Goal: Information Seeking & Learning: Check status

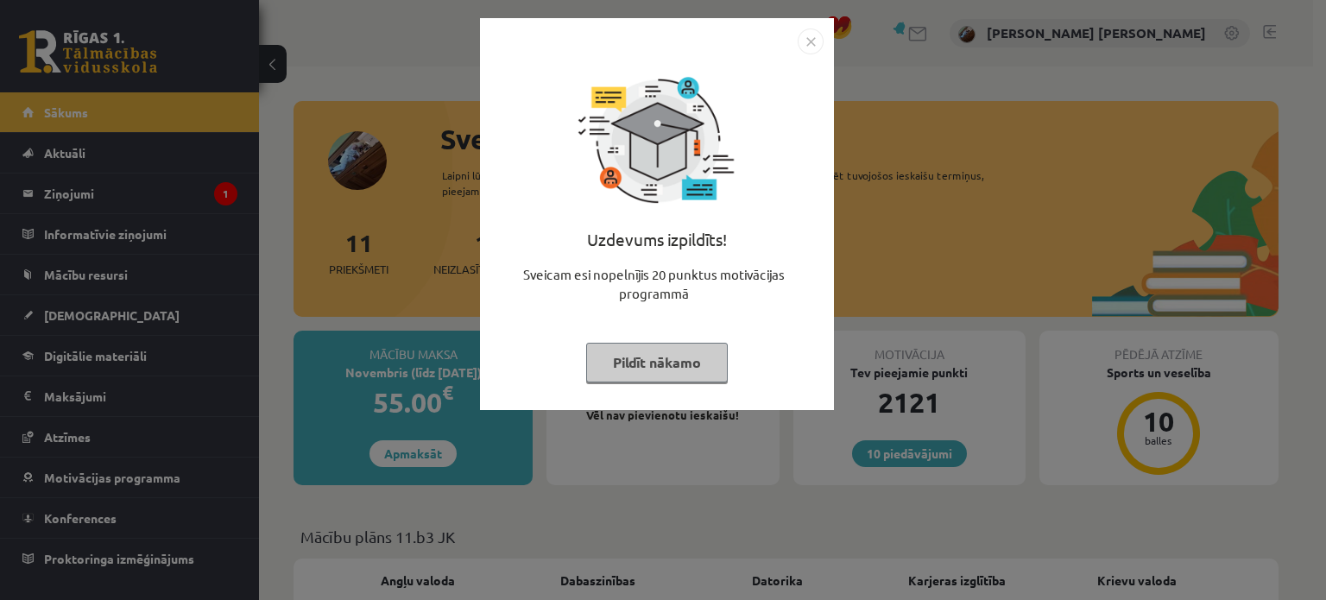
click at [659, 373] on button "Pildīt nākamo" at bounding box center [657, 363] width 142 height 40
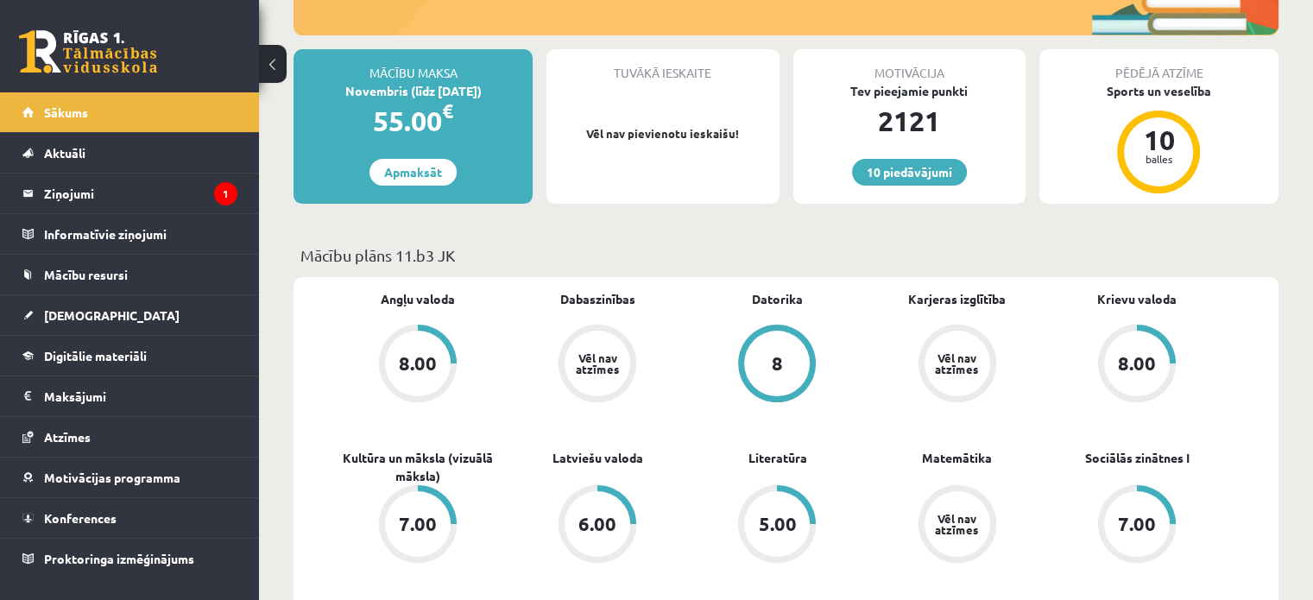
scroll to position [282, 0]
click at [367, 479] on link "Kultūra un māksla (vizuālā māksla)" at bounding box center [418, 466] width 180 height 36
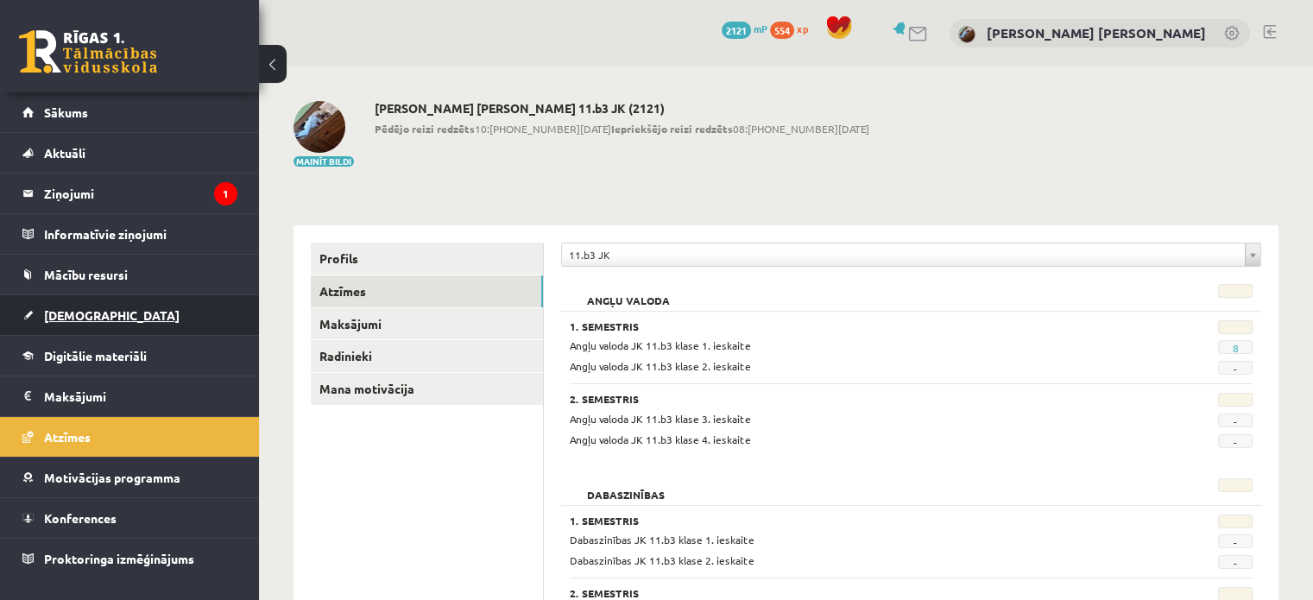
click at [80, 315] on span "[DEMOGRAPHIC_DATA]" at bounding box center [111, 315] width 135 height 16
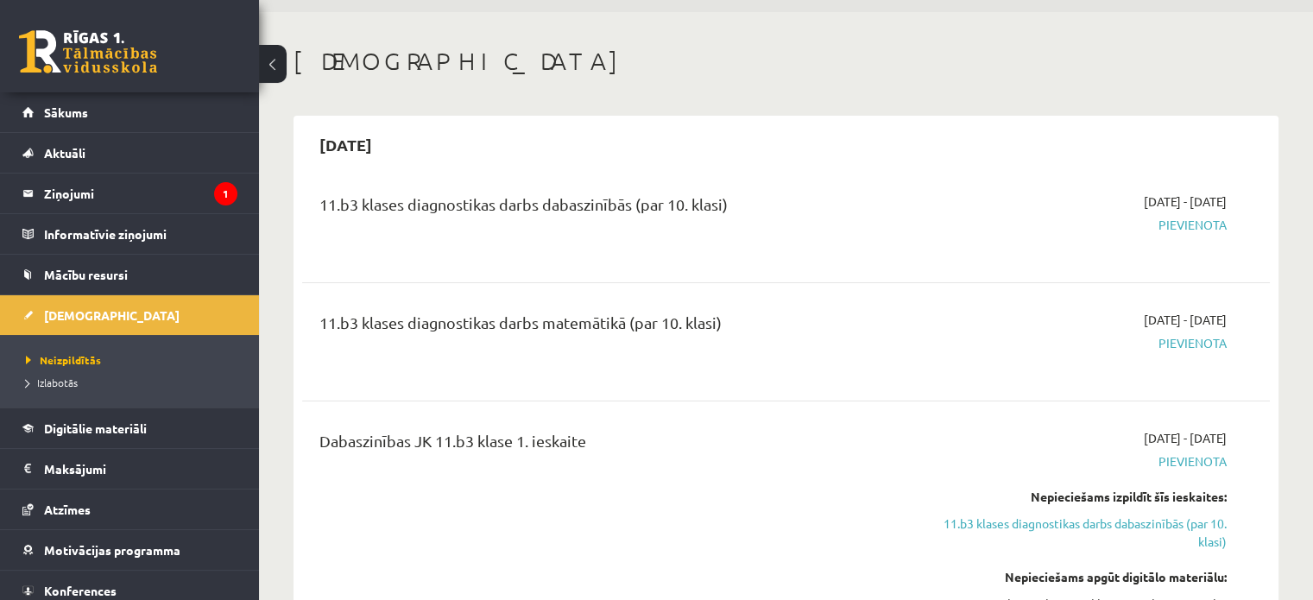
scroll to position [55, 0]
click at [77, 381] on span "Izlabotās" at bounding box center [52, 382] width 52 height 14
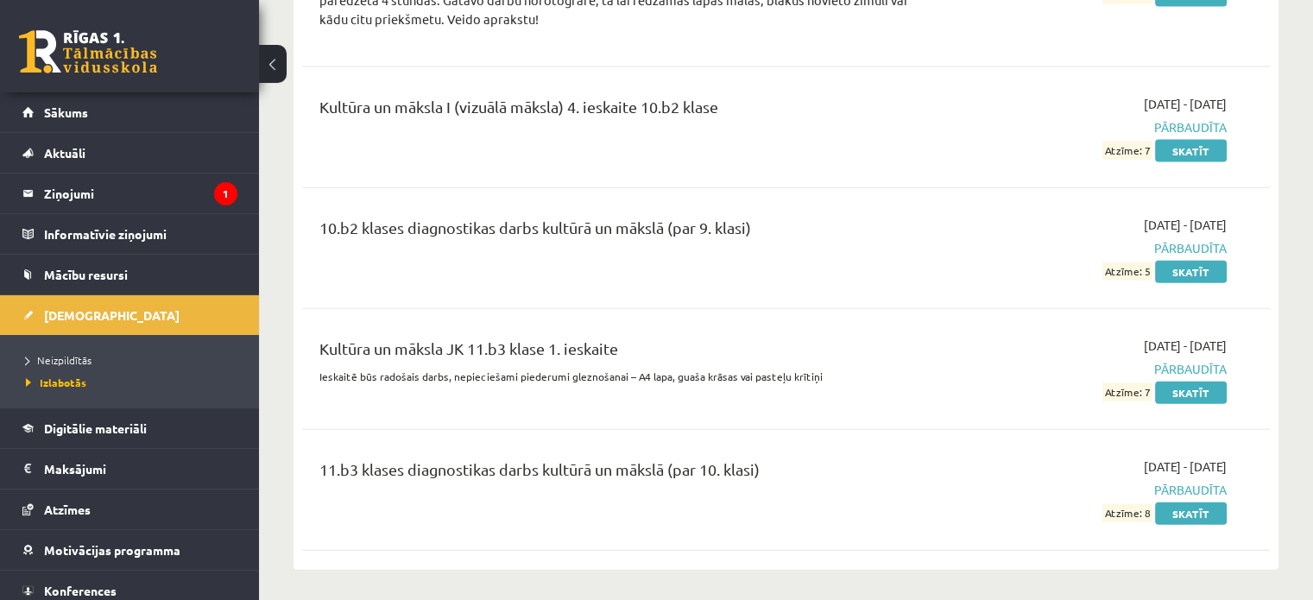
scroll to position [3922, 0]
click at [1175, 381] on link "Skatīt" at bounding box center [1191, 392] width 72 height 22
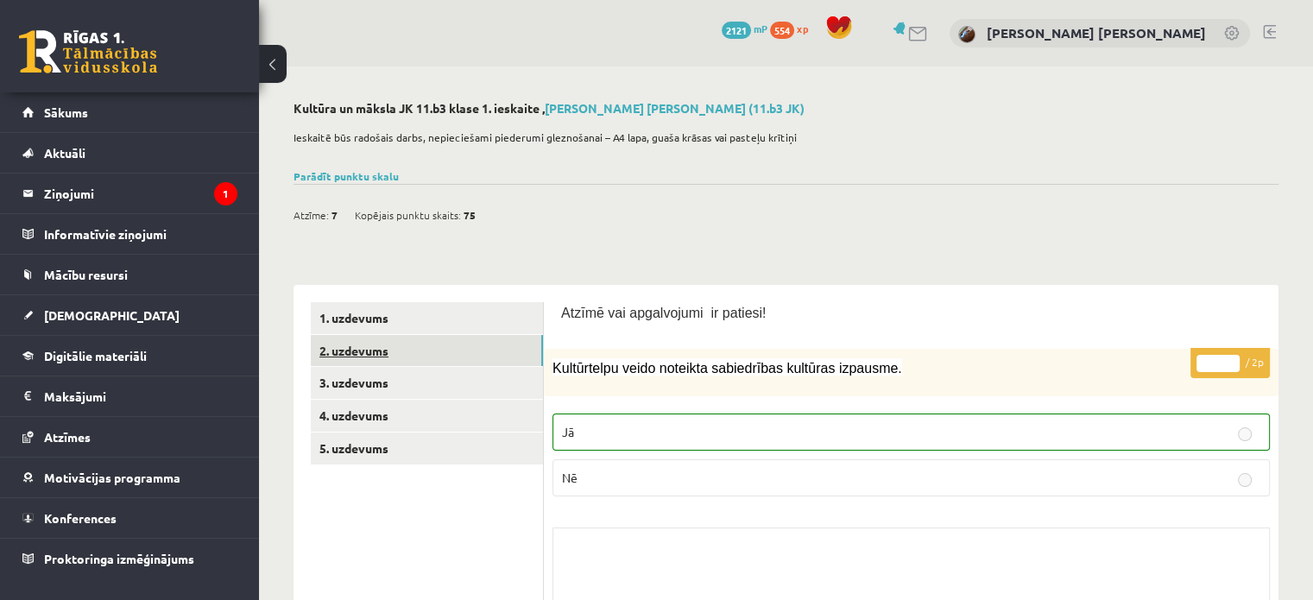
click at [419, 351] on link "2. uzdevums" at bounding box center [427, 351] width 232 height 32
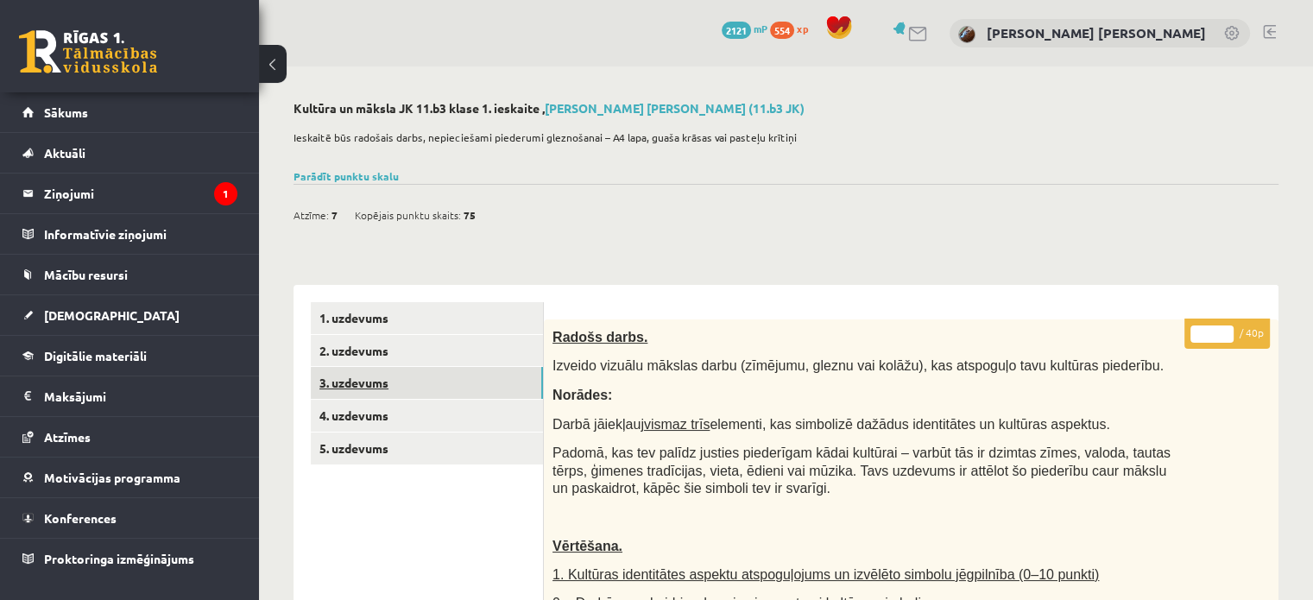
click at [383, 390] on link "3. uzdevums" at bounding box center [427, 383] width 232 height 32
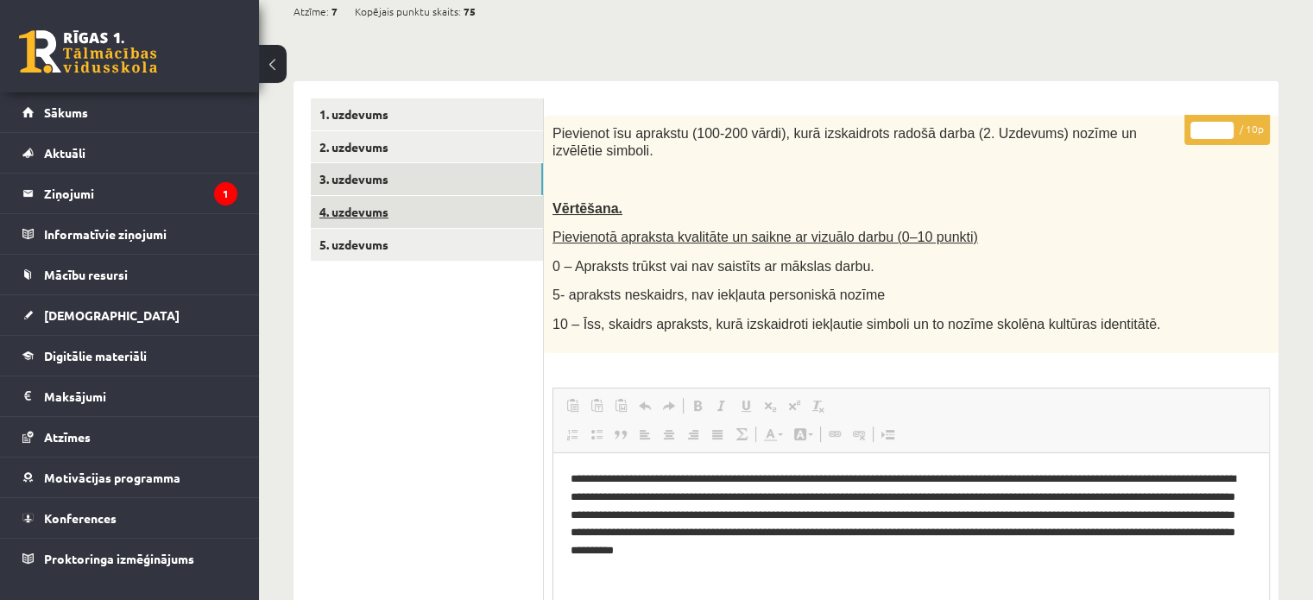
scroll to position [204, 0]
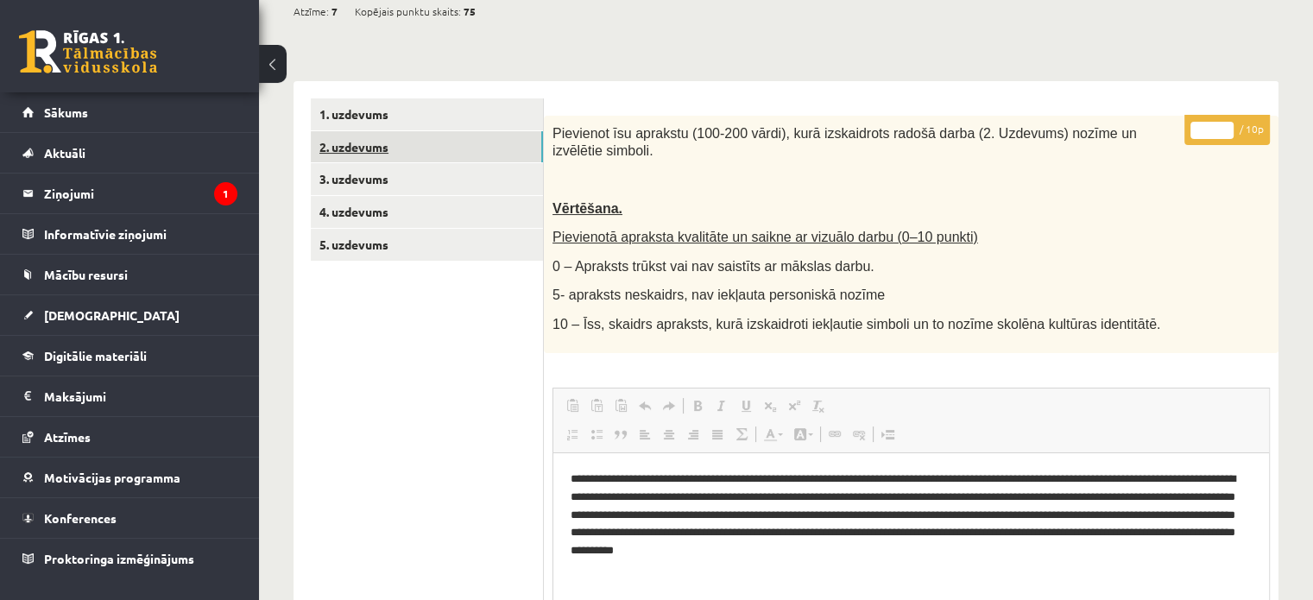
click at [378, 149] on link "2. uzdevums" at bounding box center [427, 147] width 232 height 32
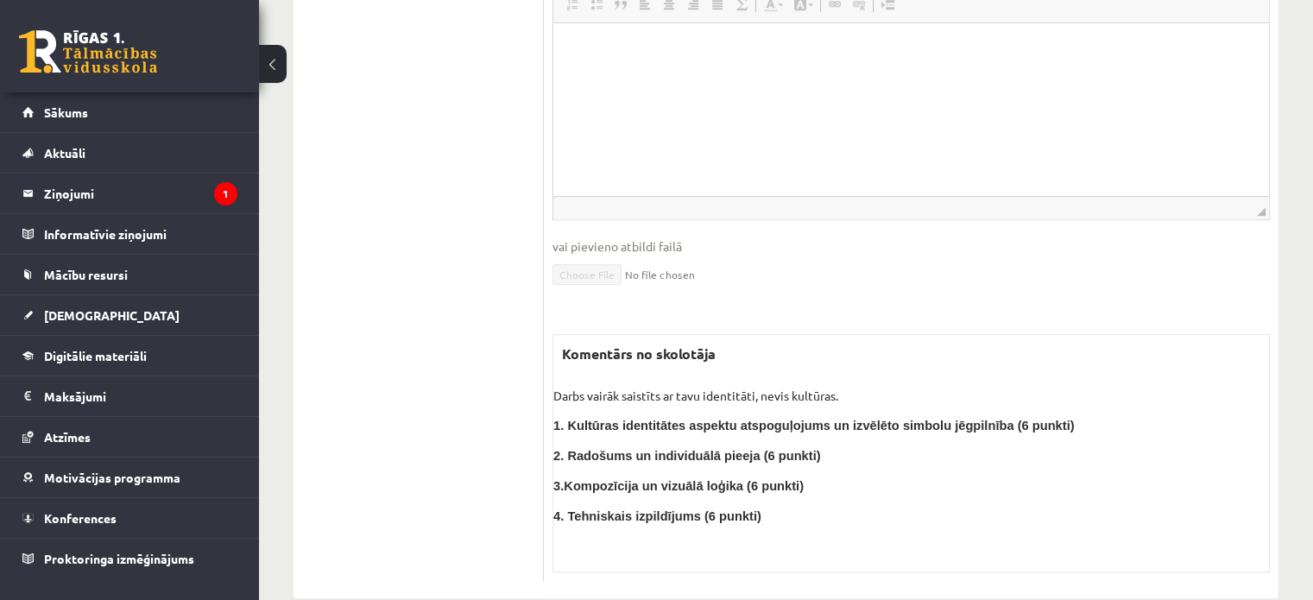
scroll to position [1259, 0]
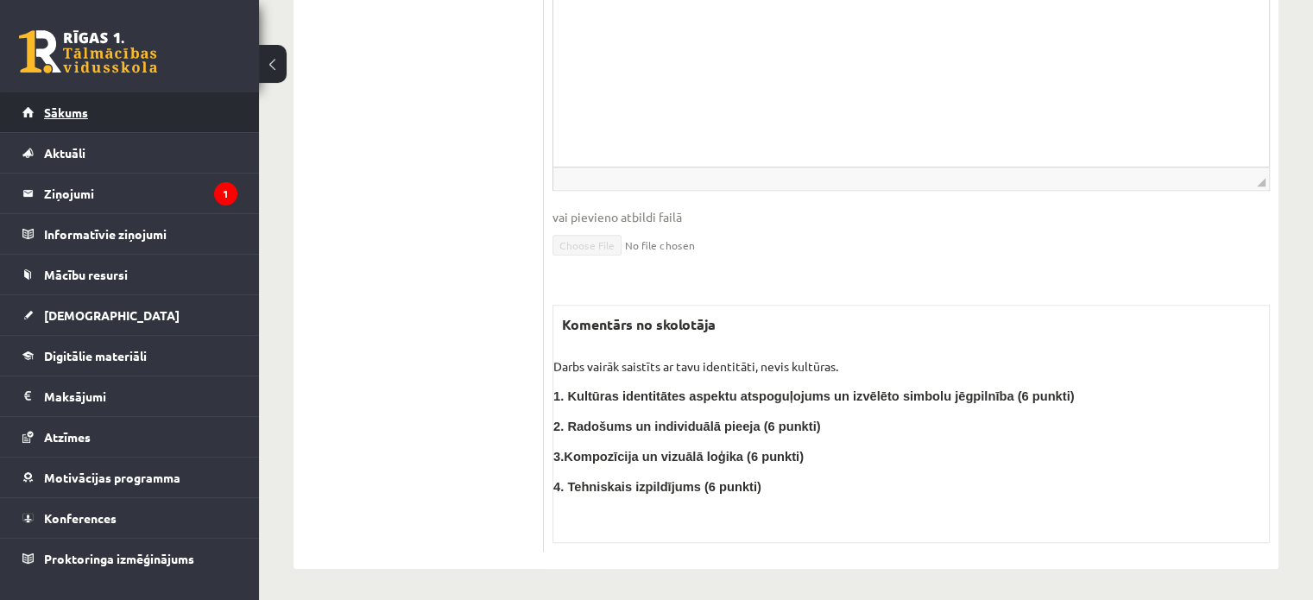
click at [155, 108] on link "Sākums" at bounding box center [129, 112] width 215 height 40
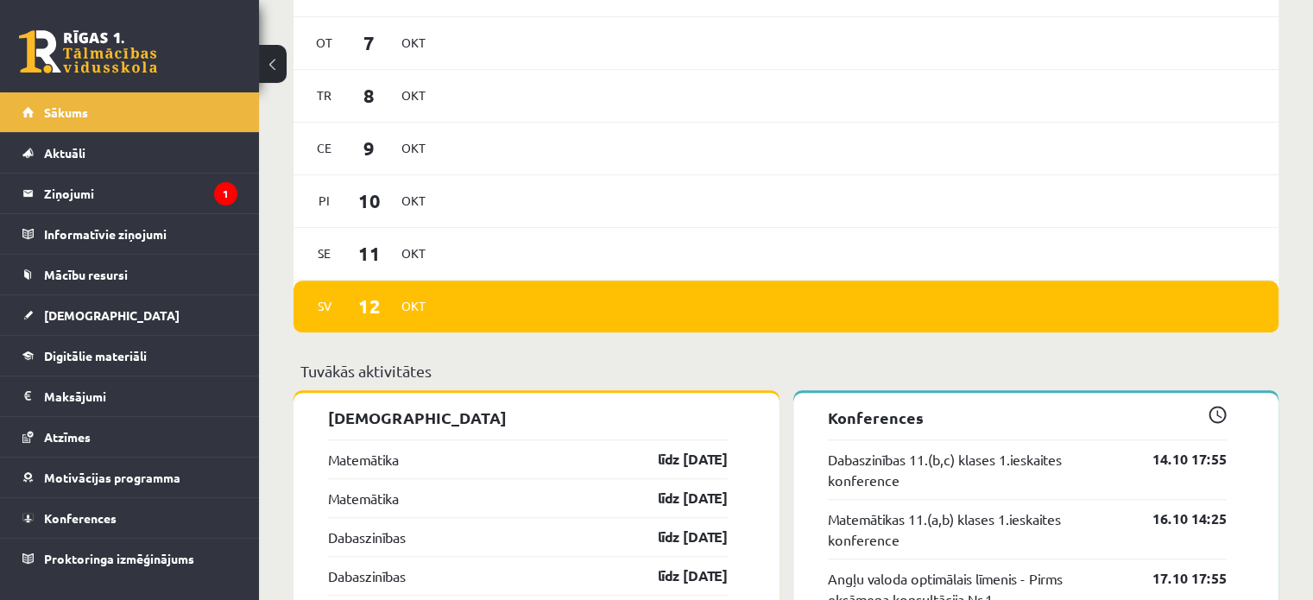
scroll to position [1135, 0]
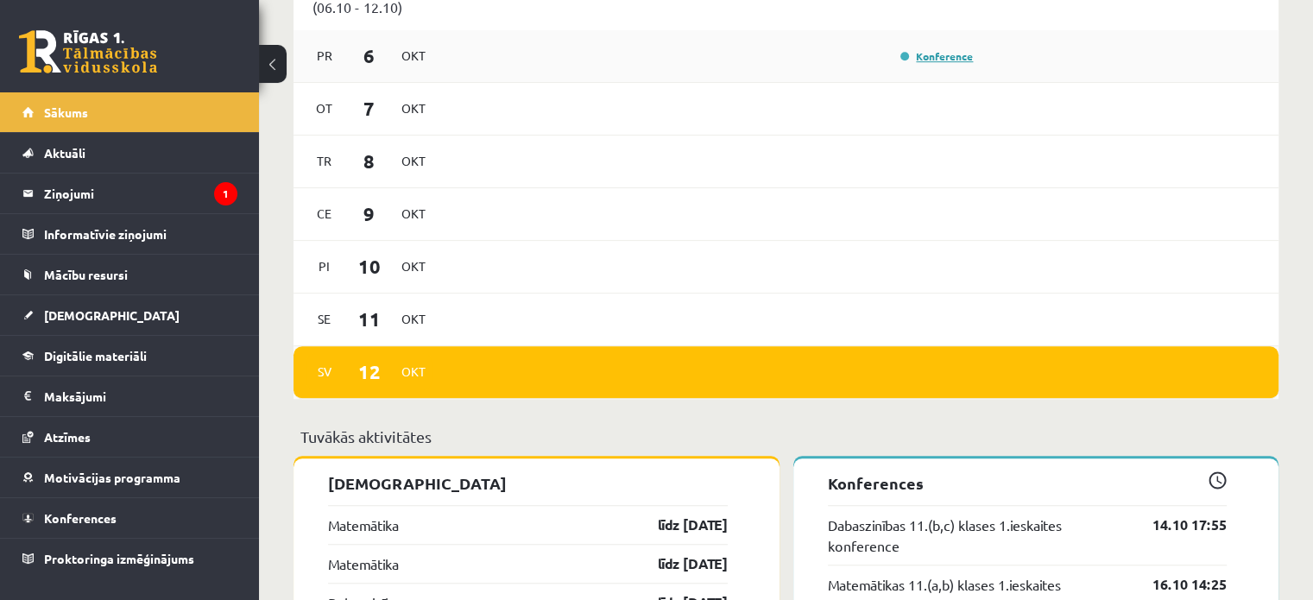
click at [922, 55] on link "Konference" at bounding box center [936, 56] width 72 height 14
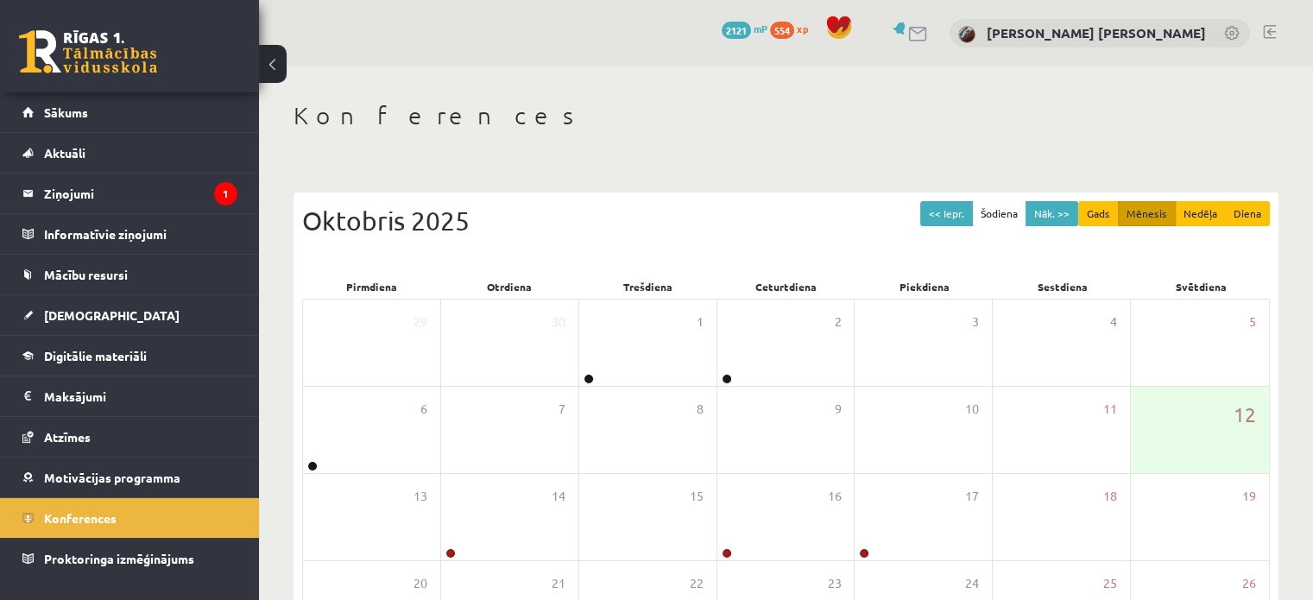
scroll to position [224, 0]
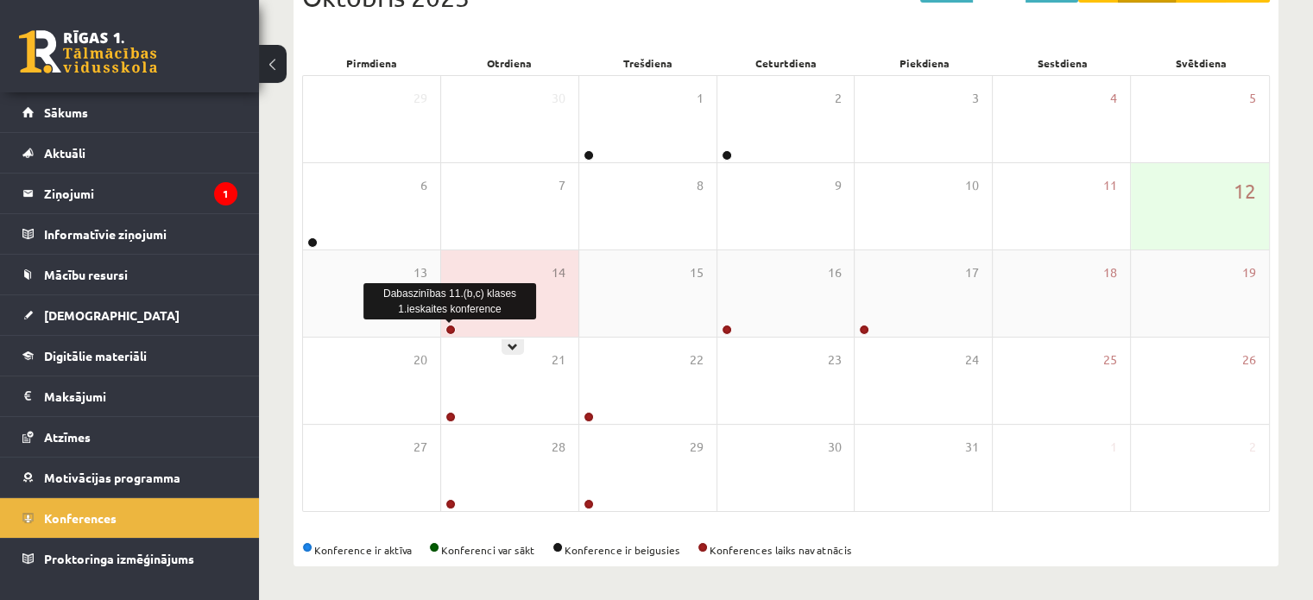
click at [449, 325] on link at bounding box center [450, 330] width 10 height 10
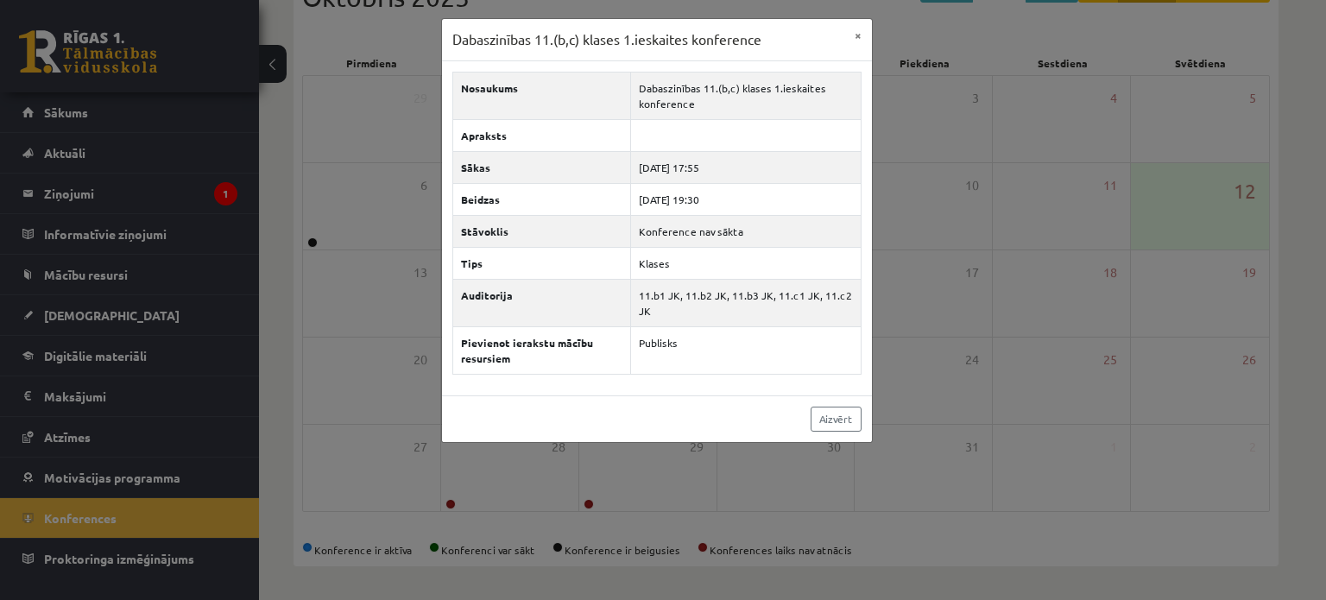
click at [923, 230] on div "Dabaszinības 11.(b,c) klases 1.ieskaites konference × Nosaukums Dabaszinības 11…" at bounding box center [663, 300] width 1326 height 600
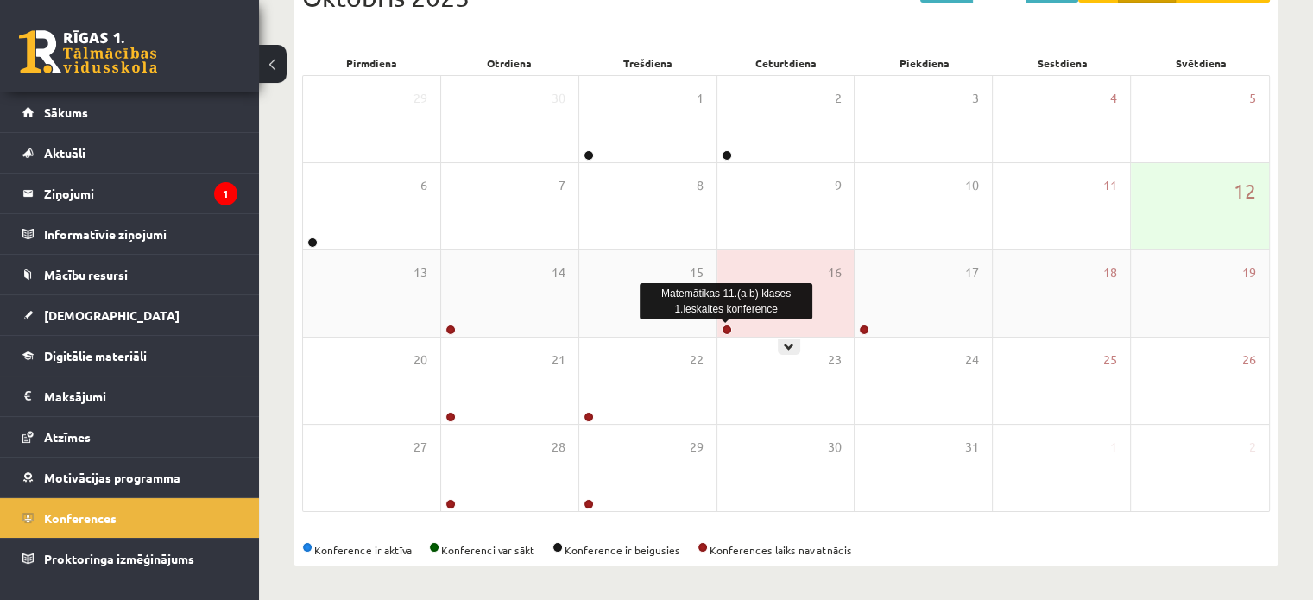
click at [727, 327] on link at bounding box center [727, 330] width 10 height 10
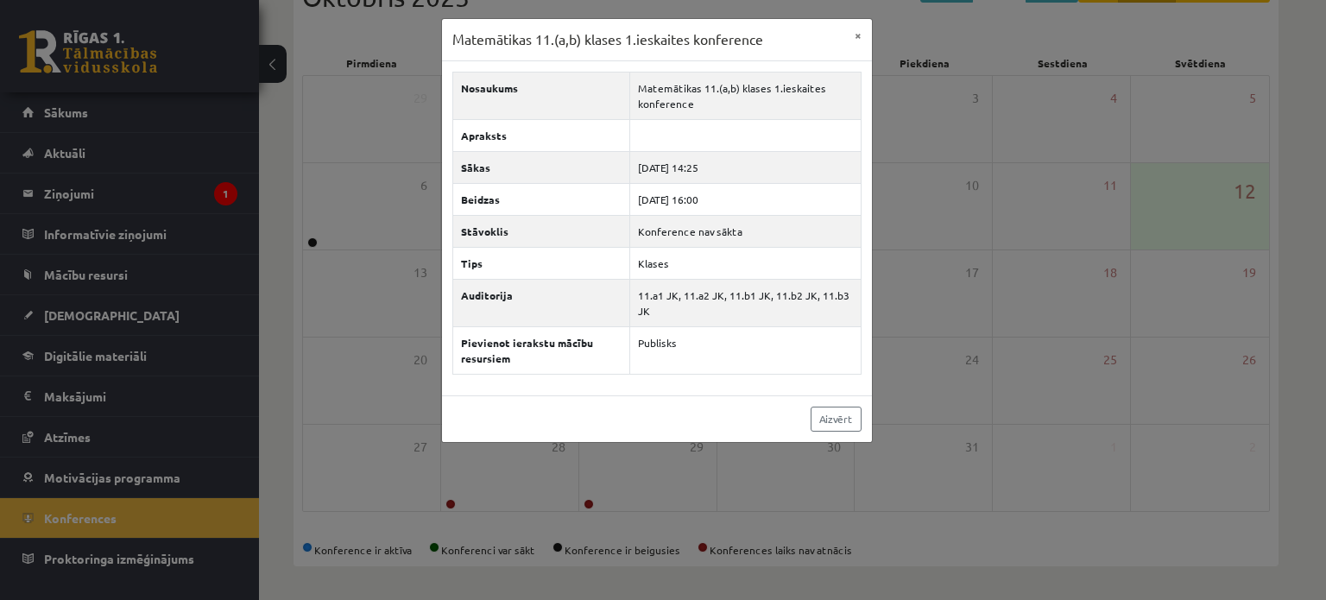
click at [963, 247] on div "Matemātikas 11.(a,b) klases 1.ieskaites konference × Nosaukums Matemātikas 11.(…" at bounding box center [663, 300] width 1326 height 600
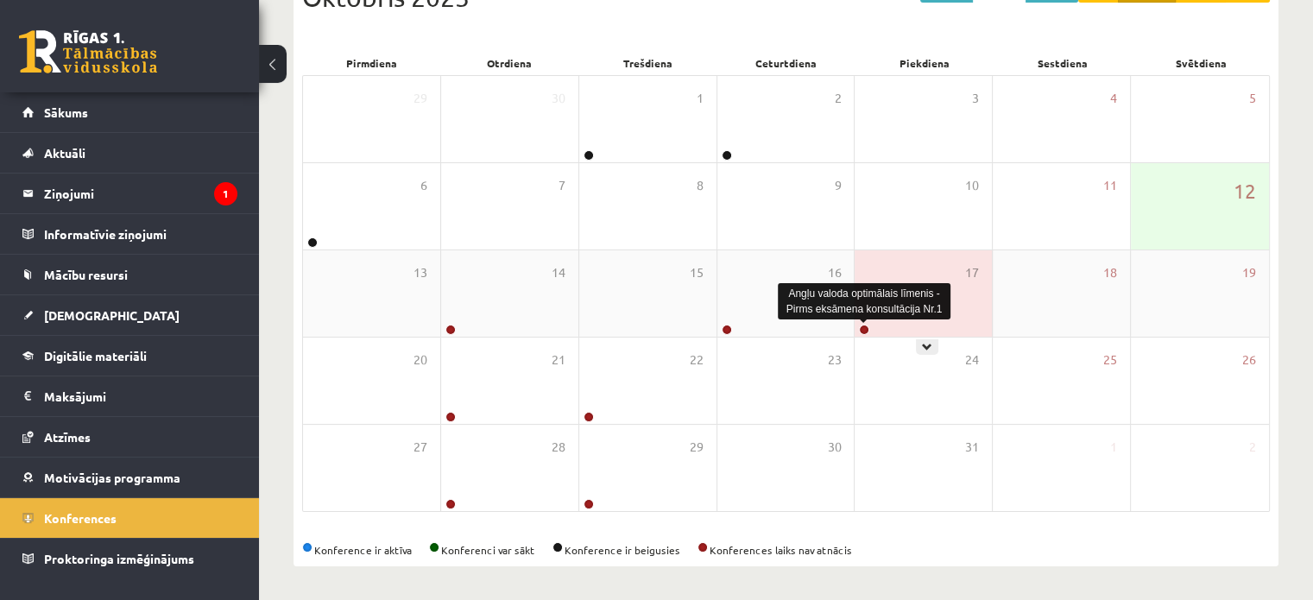
click at [863, 326] on link at bounding box center [864, 330] width 10 height 10
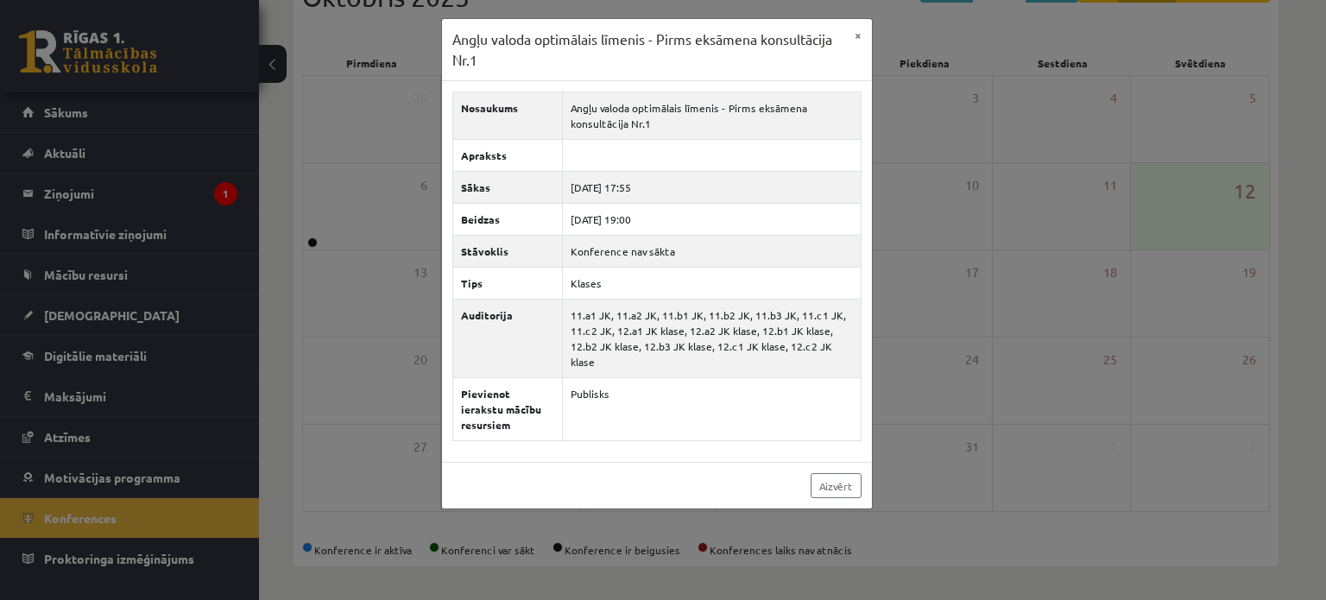
click at [963, 210] on div "Angļu valoda optimālais līmenis - Pirms eksāmena konsultācija Nr.1 × Nosaukums …" at bounding box center [663, 300] width 1326 height 600
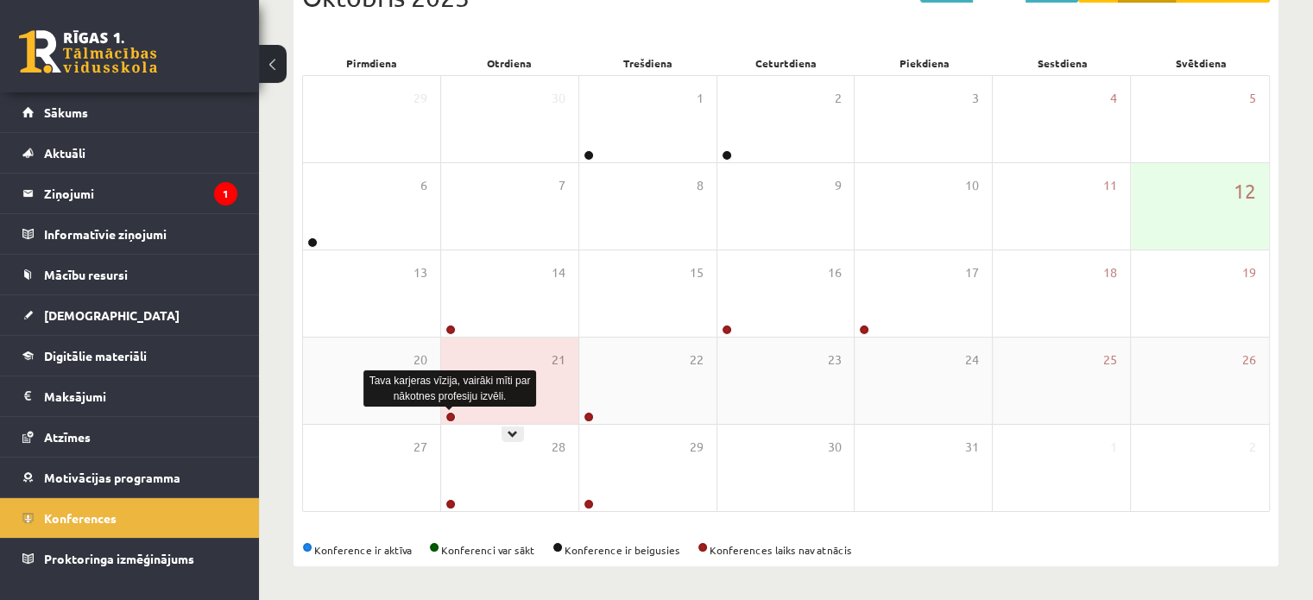
click at [449, 413] on link at bounding box center [450, 417] width 10 height 10
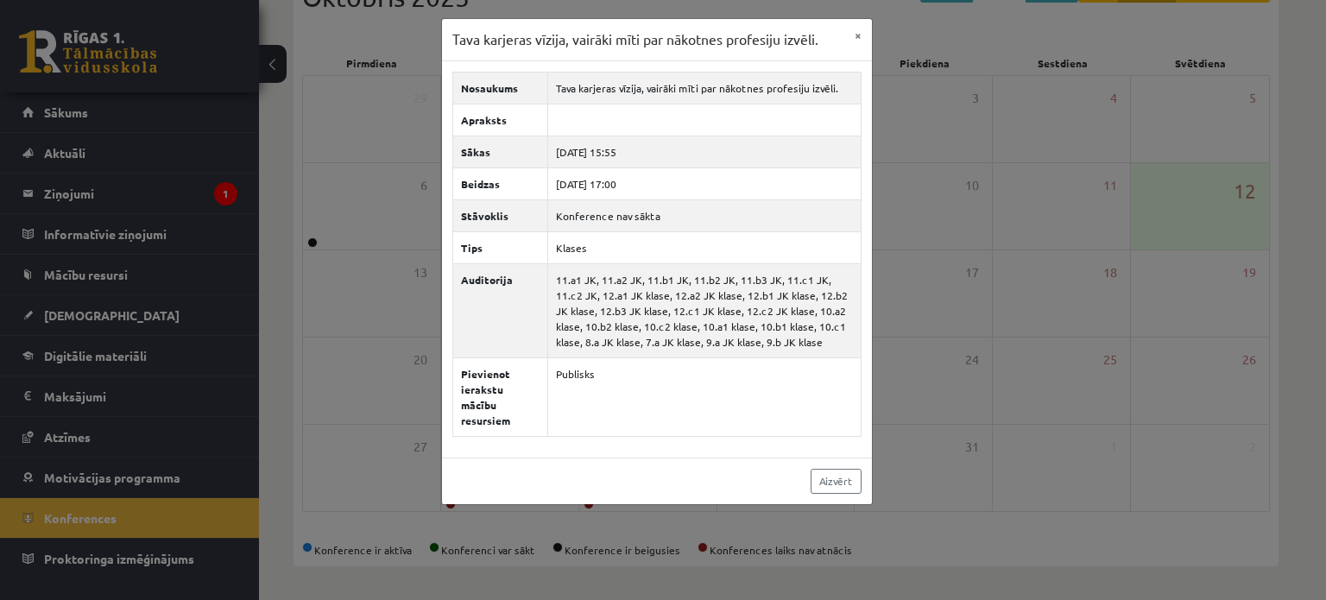
click at [952, 375] on div "Tava karjeras vīzija, vairāki mīti par nākotnes profesiju izvēli. × Nosaukums T…" at bounding box center [663, 300] width 1326 height 600
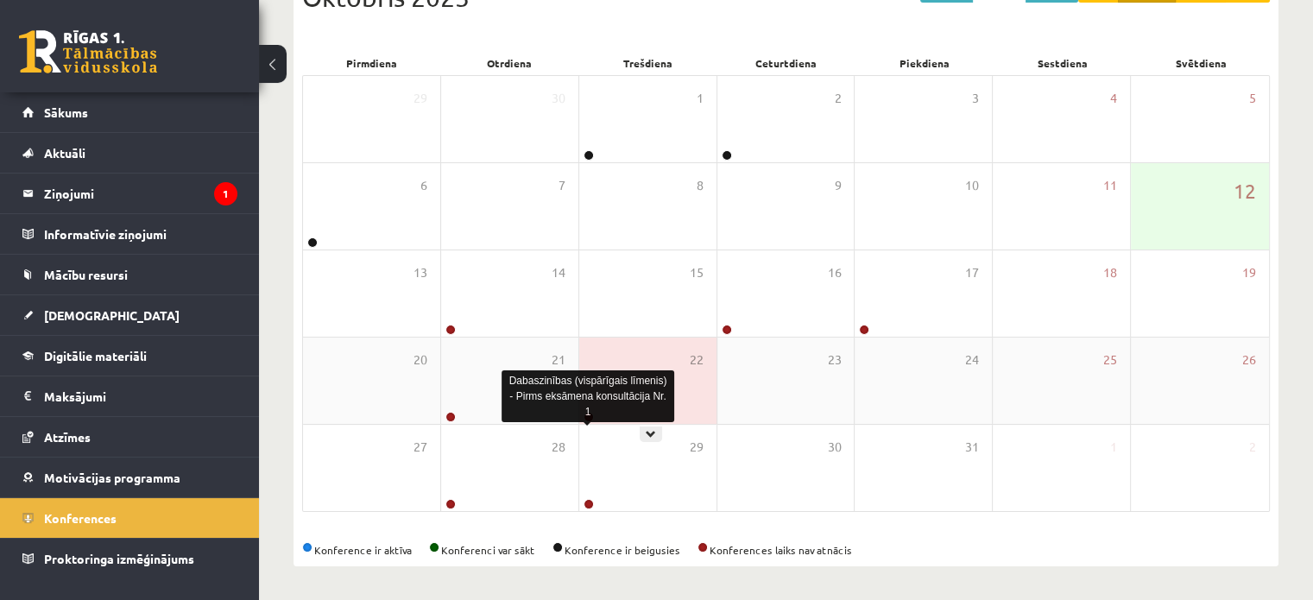
click at [591, 413] on link at bounding box center [588, 417] width 10 height 10
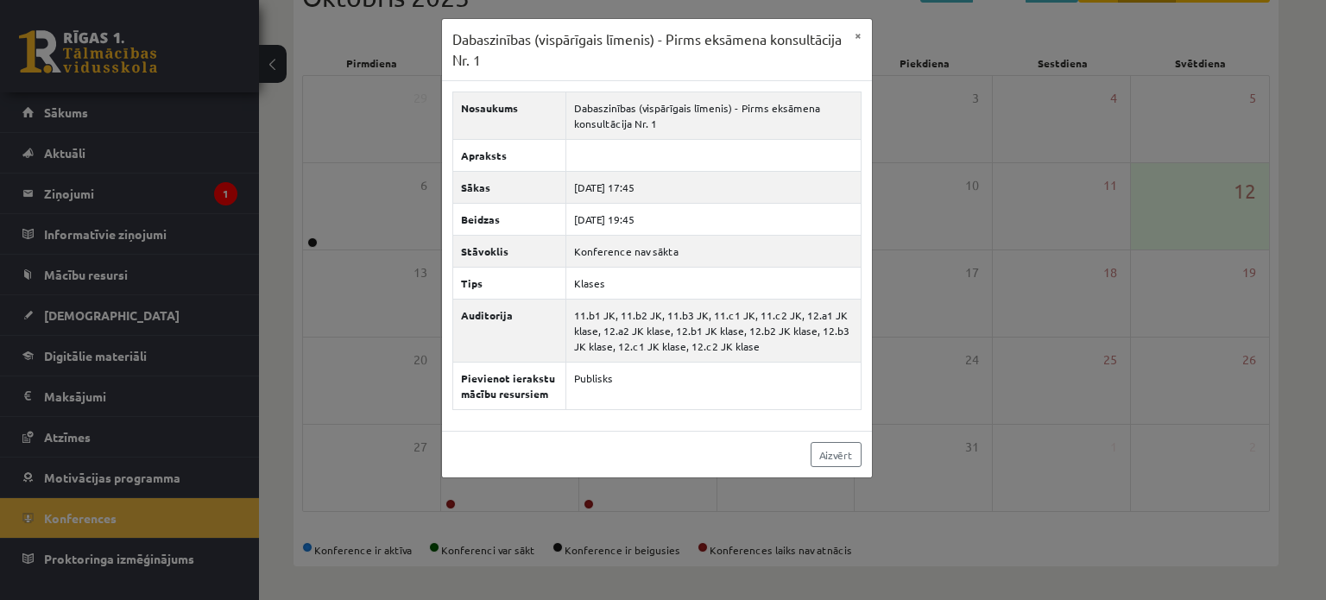
click at [899, 327] on div "Dabaszinības (vispārīgais līmenis) - Pirms eksāmena konsultācija Nr. 1 × Nosauk…" at bounding box center [663, 300] width 1326 height 600
